Goal: Check status: Check status

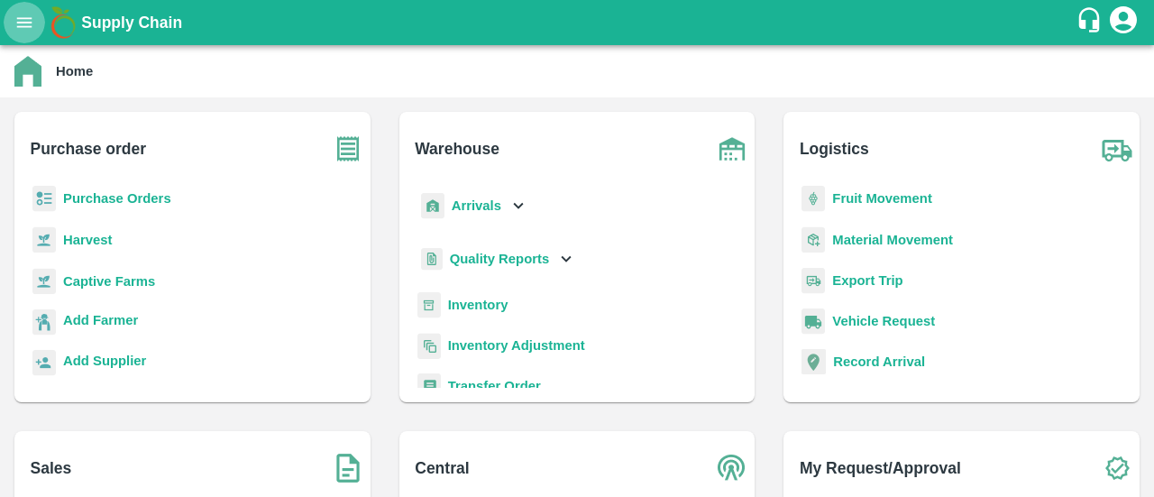
click at [27, 21] on icon "open drawer" at bounding box center [24, 23] width 20 height 20
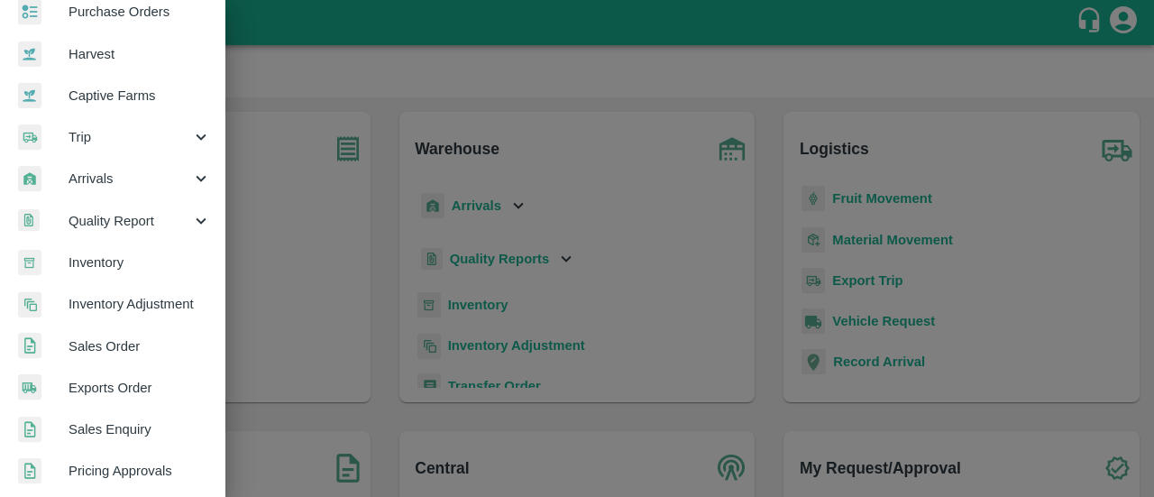
scroll to position [105, 0]
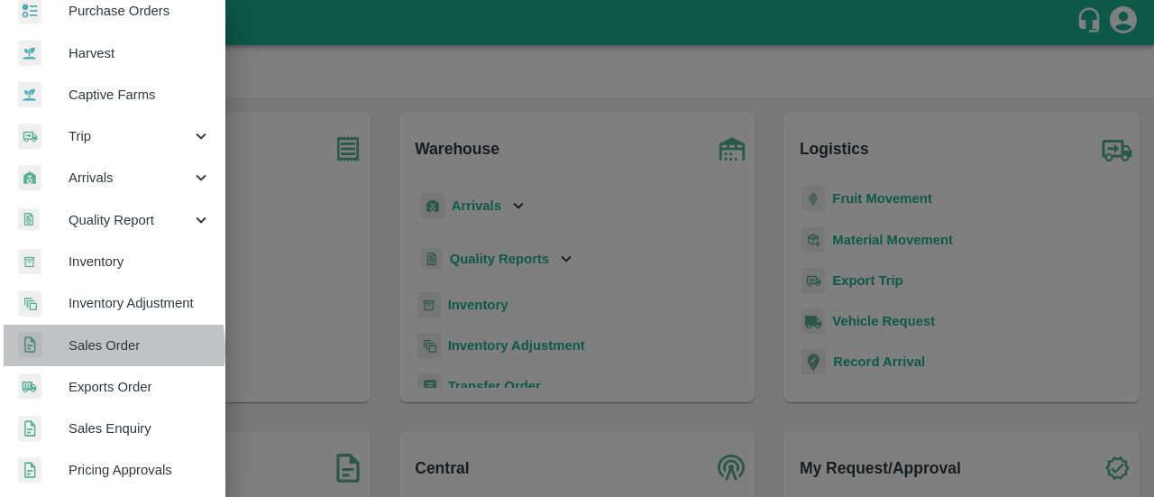
click at [76, 349] on span "Sales Order" at bounding box center [140, 345] width 142 height 20
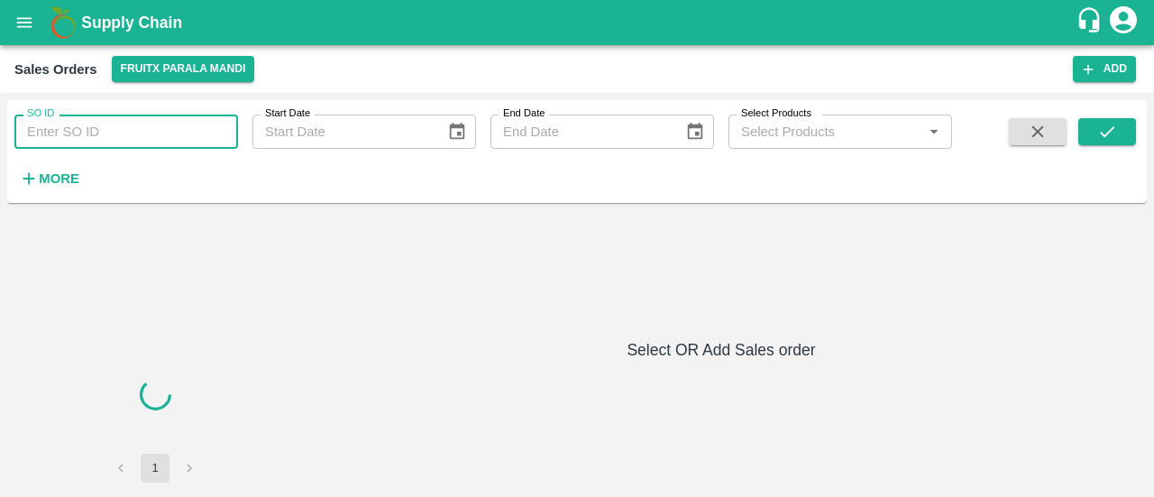
click at [145, 127] on input "SO ID" at bounding box center [126, 131] width 224 height 34
paste input "603889"
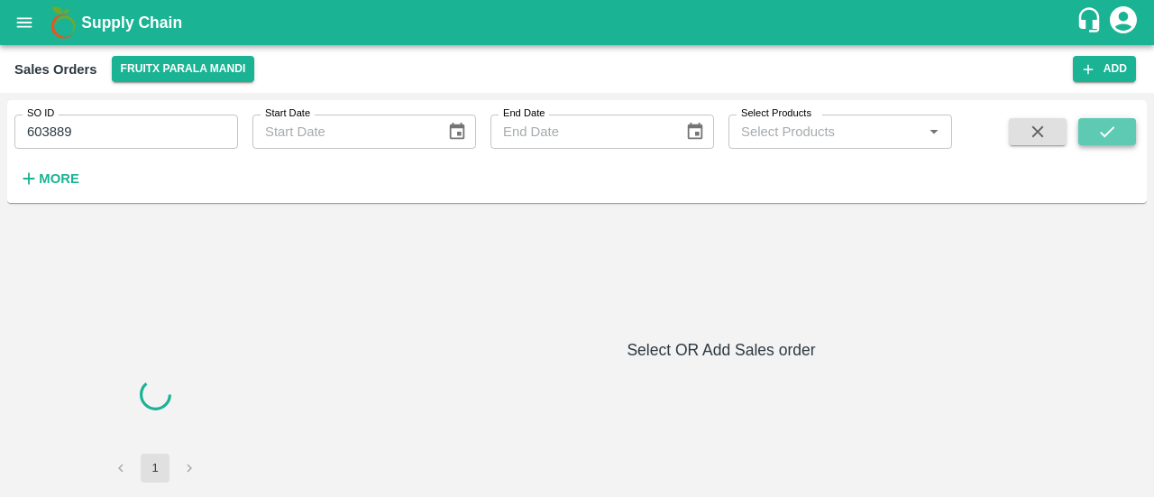
click at [1086, 133] on button "submit" at bounding box center [1107, 131] width 58 height 27
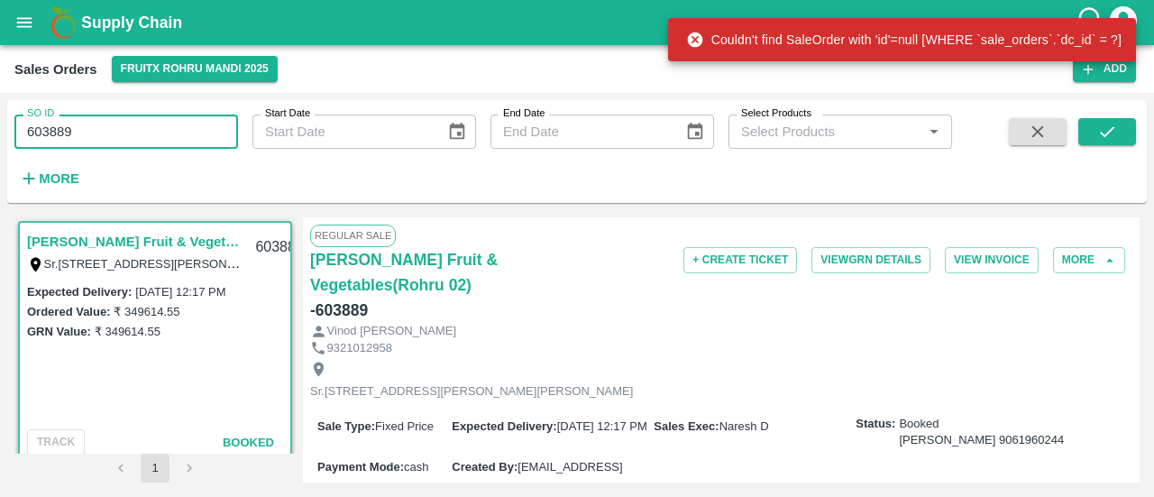
click at [180, 114] on input "603889" at bounding box center [126, 131] width 224 height 34
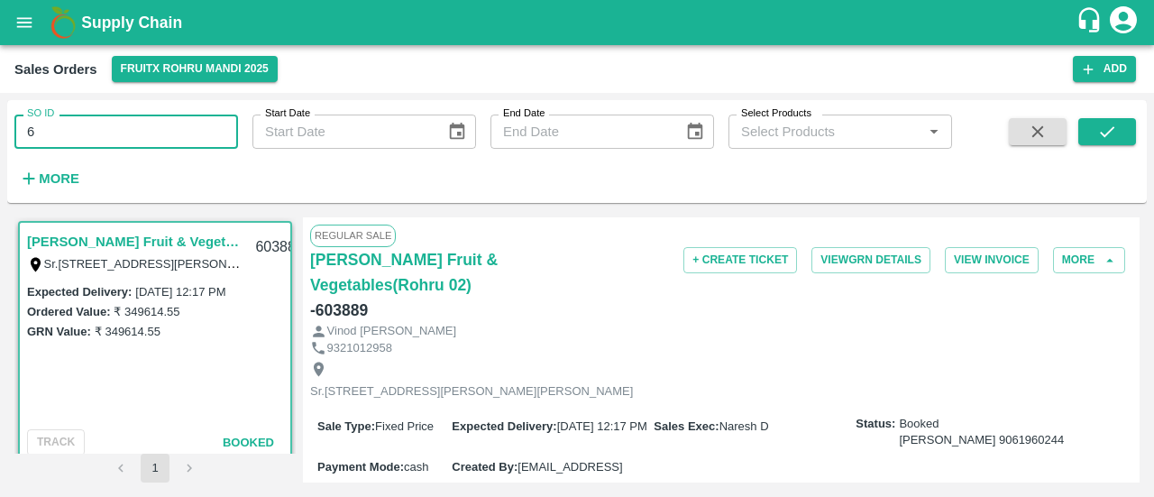
type input "6"
paste input "text"
type input "603888"
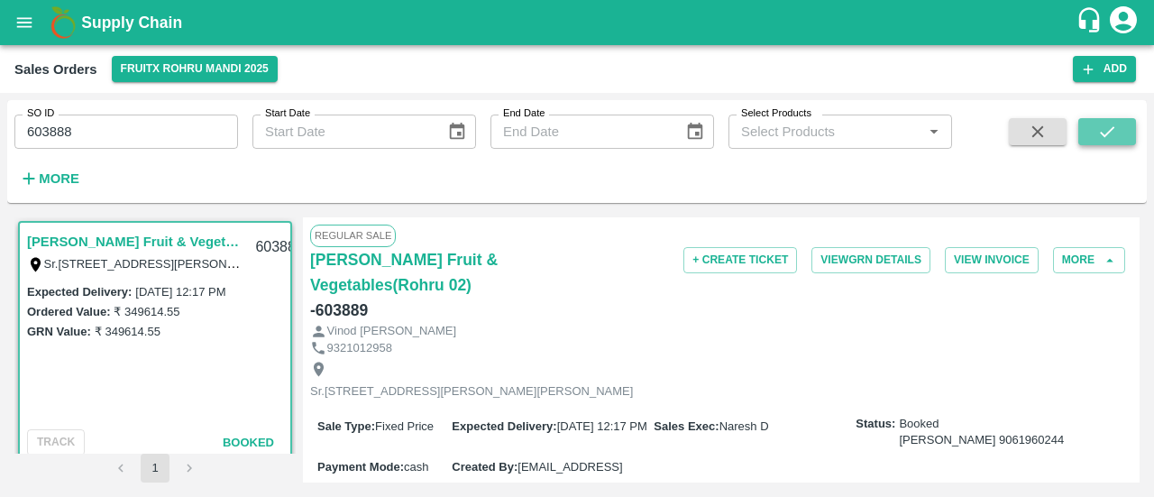
click at [1101, 138] on icon "submit" at bounding box center [1107, 132] width 20 height 20
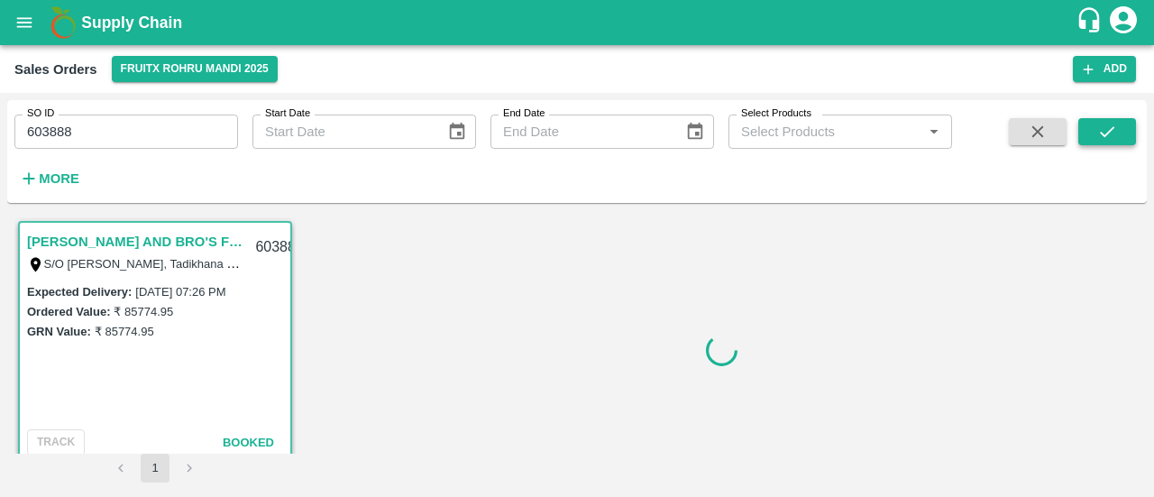
scroll to position [4, 0]
